Goal: Transaction & Acquisition: Purchase product/service

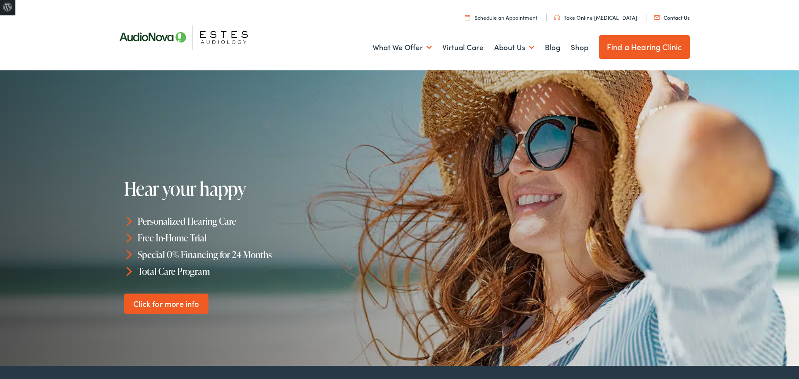
click at [576, 49] on link "Shop" at bounding box center [580, 47] width 18 height 33
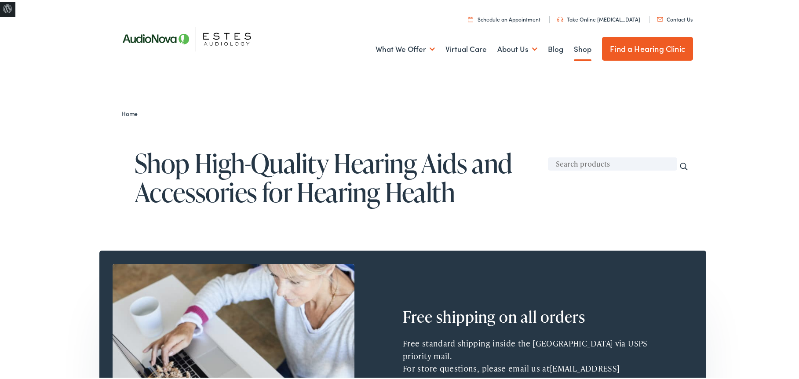
click at [564, 161] on input "text" at bounding box center [612, 162] width 129 height 13
type input "rayovac"
click at [679, 160] on input "Search" at bounding box center [684, 165] width 10 height 10
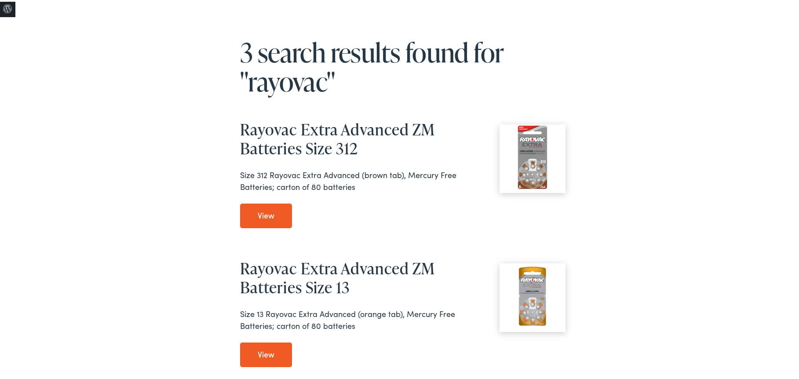
scroll to position [88, 0]
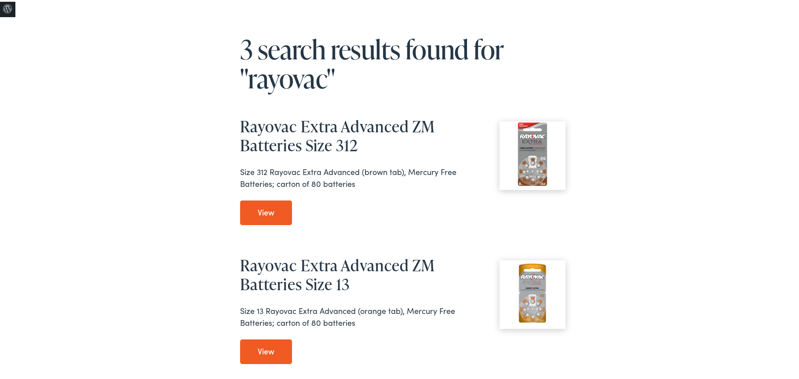
click at [260, 209] on link "View Rayovac Extra Advanced ZM Batteries Size 312" at bounding box center [266, 211] width 52 height 25
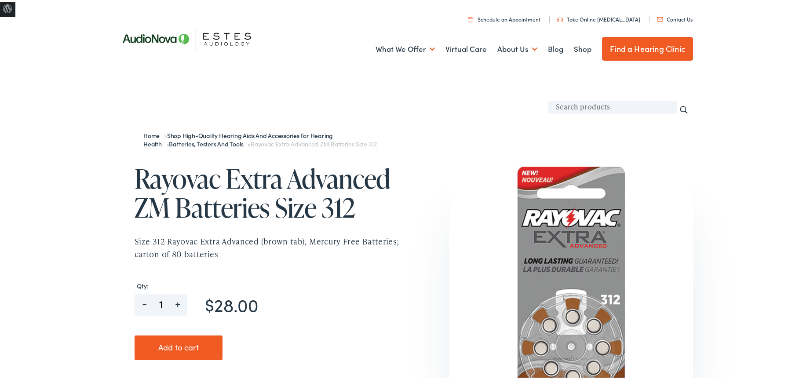
scroll to position [44, 0]
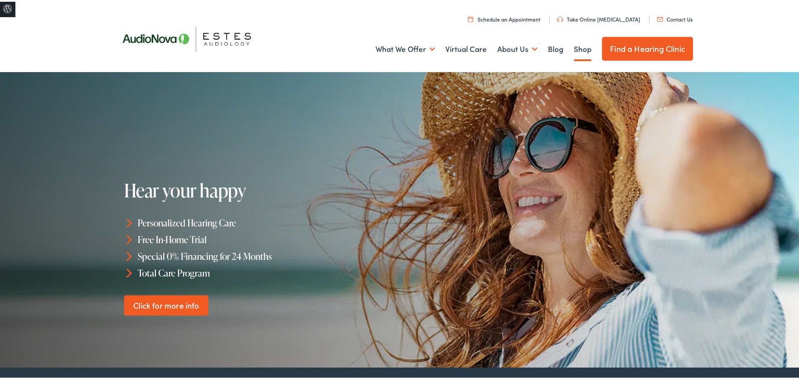
click at [574, 50] on link "Shop" at bounding box center [583, 47] width 18 height 33
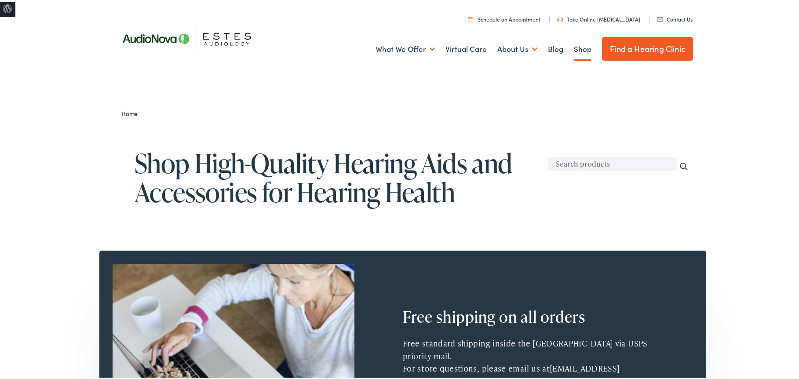
click at [598, 163] on input "text" at bounding box center [612, 162] width 129 height 13
type input "rayovac"
click at [679, 160] on input "Search" at bounding box center [684, 165] width 10 height 10
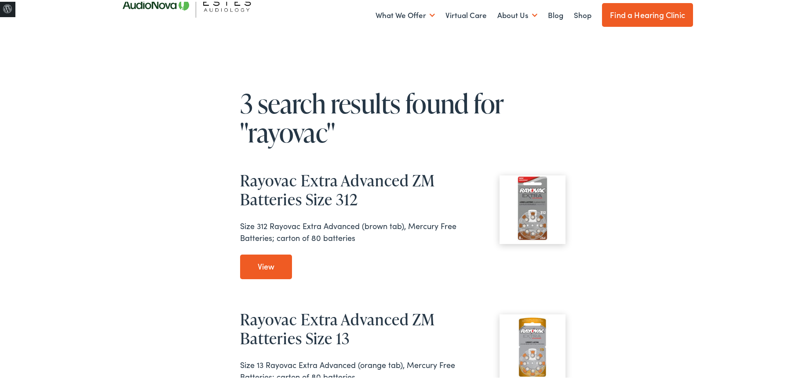
scroll to position [88, 0]
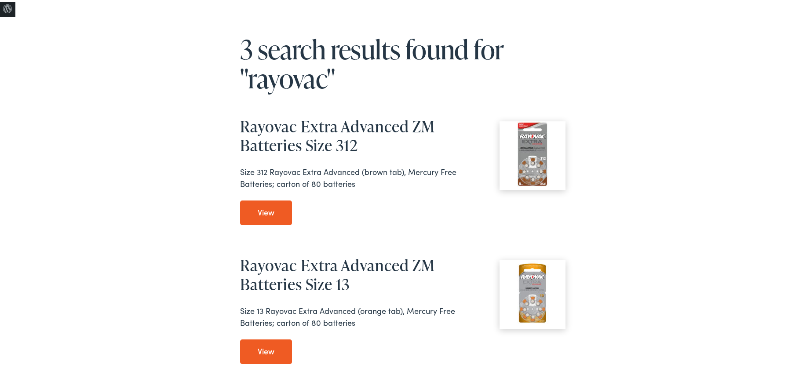
click at [534, 158] on img at bounding box center [533, 153] width 66 height 66
click at [256, 207] on link "View Rayovac Extra Advanced ZM Batteries Size 312" at bounding box center [266, 211] width 52 height 25
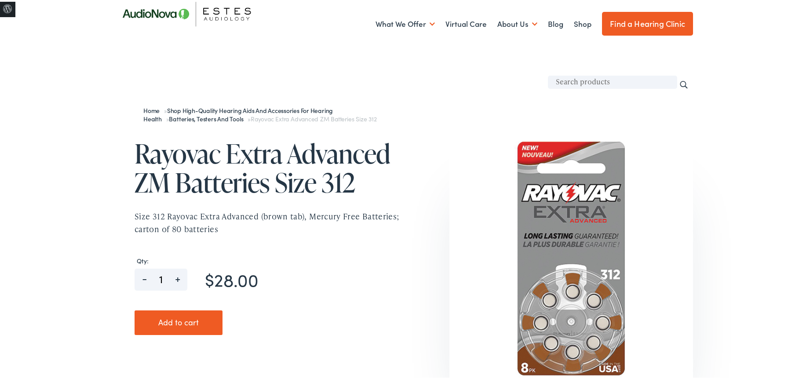
scroll to position [88, 0]
